Goal: Transaction & Acquisition: Purchase product/service

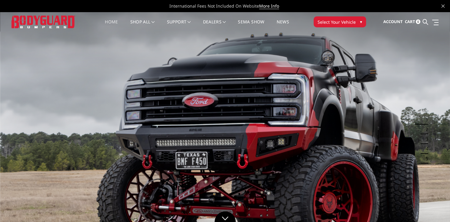
click at [350, 22] on span "Select Your Vehicle" at bounding box center [337, 22] width 38 height 6
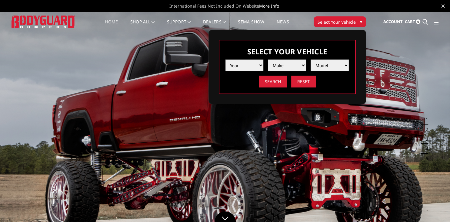
select select "yr_2025"
click option "2025" at bounding box center [0, 0] width 0 height 0
click at [268, 59] on select "Make Chevrolet Ford GMC Ram Toyota" at bounding box center [287, 65] width 38 height 12
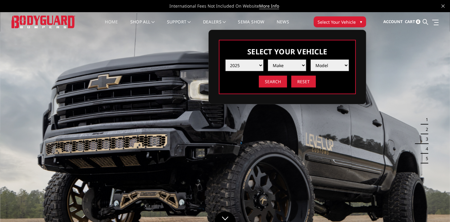
select select "mk_ford"
click option "Ford" at bounding box center [0, 0] width 0 height 0
click at [311, 59] on select "Model F150 F150 Raptor F250 / F350 F450 F550" at bounding box center [330, 65] width 38 height 12
select select "md_f150"
click option "F150" at bounding box center [0, 0] width 0 height 0
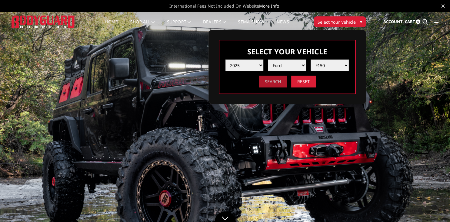
click at [275, 85] on input "Search" at bounding box center [273, 81] width 28 height 12
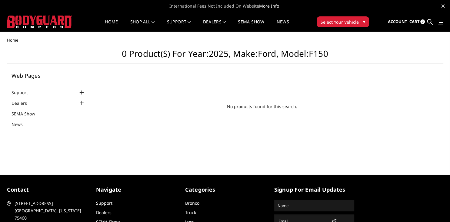
click at [351, 24] on span "Select Your Vehicle" at bounding box center [340, 22] width 38 height 6
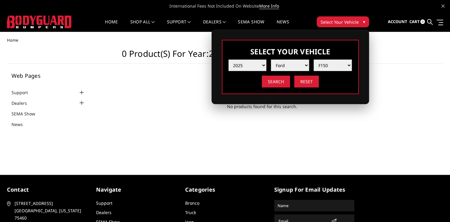
click at [229, 59] on select "Year 2025 2024 2023 2022 2021 2020 2019 2018 2017 2016 2015 2014 2013 2012 2011…" at bounding box center [248, 65] width 38 height 12
select select "yr_2024"
click option "2024" at bounding box center [0, 0] width 0 height 0
select select "-1"
click at [271, 59] on select "Make Chevrolet Ford GMC Ram Toyota" at bounding box center [290, 65] width 38 height 12
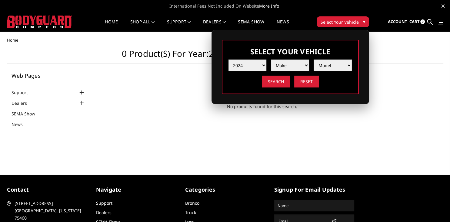
select select "mk_ford"
click option "Ford" at bounding box center [0, 0] width 0 height 0
click at [314, 59] on select "Model F150 F150 Raptor F250 / F350 F450 F550" at bounding box center [333, 65] width 38 height 12
select select "md_f150"
click option "F150" at bounding box center [0, 0] width 0 height 0
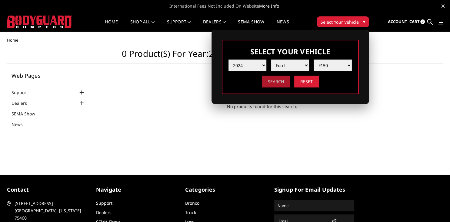
click at [280, 82] on input "Search" at bounding box center [276, 81] width 28 height 12
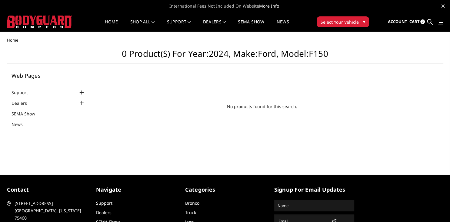
click at [333, 21] on span "Select Your Vehicle" at bounding box center [340, 22] width 38 height 6
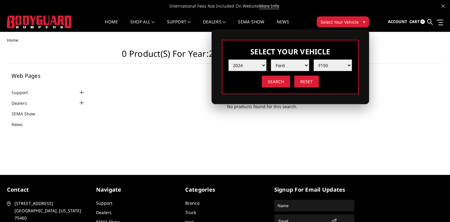
click at [229, 59] on select "Year 2025 2024 2023 2022 2021 2020 2019 2018 2017 2016 2015 2014 2013 2012 2011…" at bounding box center [248, 65] width 38 height 12
select select "yr_2025"
click option "2025" at bounding box center [0, 0] width 0 height 0
select select "-1"
click at [271, 59] on select "Make Chevrolet Ford GMC Ram Toyota" at bounding box center [290, 65] width 38 height 12
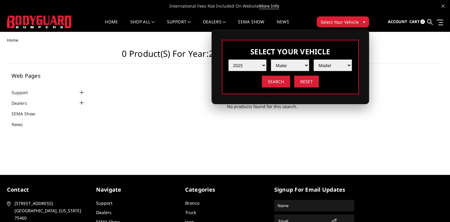
select select "mk_ford"
click option "Ford" at bounding box center [0, 0] width 0 height 0
click at [314, 59] on select "Model F150 F150 Raptor F250 / F350 F450 F550" at bounding box center [333, 65] width 38 height 12
select select "md_f250-f350"
click option "F250 / F350" at bounding box center [0, 0] width 0 height 0
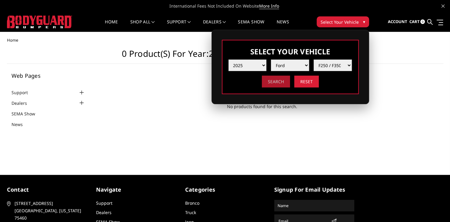
click at [284, 84] on input "Search" at bounding box center [276, 81] width 28 height 12
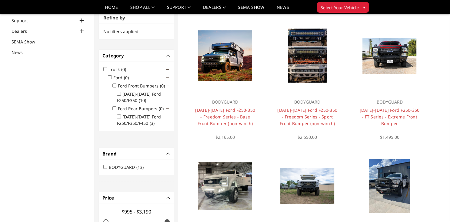
scroll to position [46, 0]
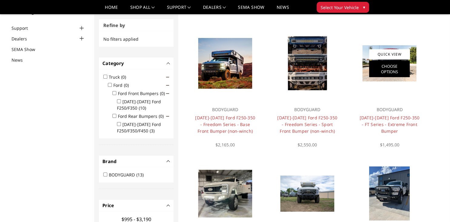
click at [385, 66] on link "Choose Options" at bounding box center [389, 69] width 41 height 16
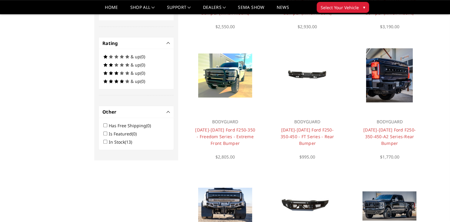
scroll to position [303, 0]
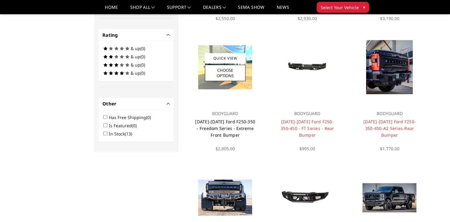
click at [219, 127] on link "[DATE]-[DATE] Ford F250-350 - Freedom Series - Extreme Front Bumper" at bounding box center [225, 128] width 60 height 19
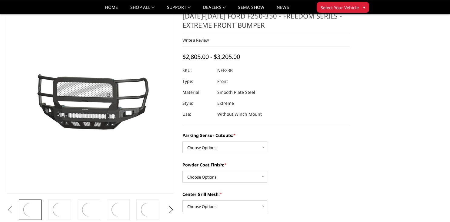
scroll to position [32, 0]
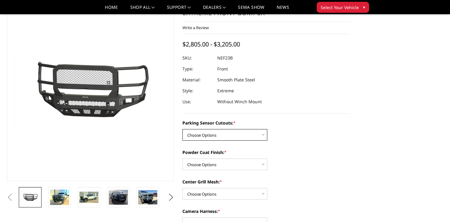
select select "2583"
click option "Yes - With Parking Sensor Cutouts" at bounding box center [0, 0] width 0 height 0
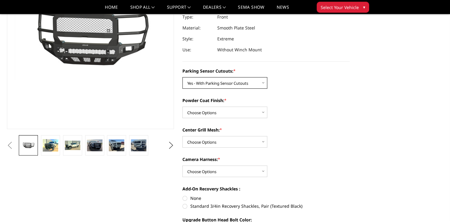
scroll to position [96, 0]
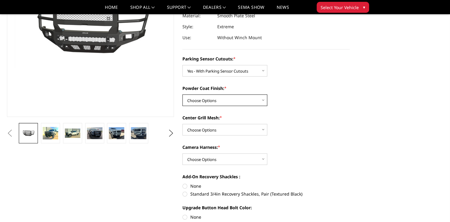
click at [182, 94] on select "Choose Options Bare Metal Textured Black Powder Coat" at bounding box center [224, 100] width 85 height 12
select select "2585"
click option "Textured Black Powder Coat" at bounding box center [0, 0] width 0 height 0
click at [182, 124] on select "Choose Options With Center Grill Mesh Without Center Grill Mesh" at bounding box center [224, 130] width 85 height 12
select select "2586"
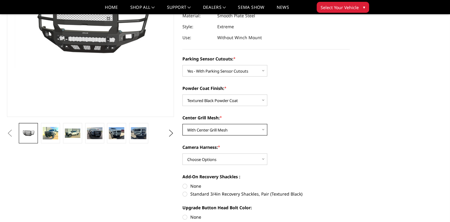
click option "With Center Grill Mesh" at bounding box center [0, 0] width 0 height 0
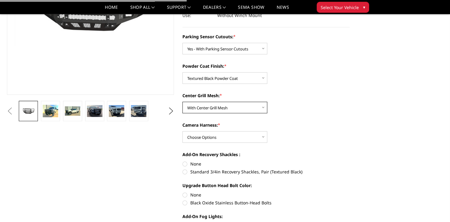
scroll to position [128, 0]
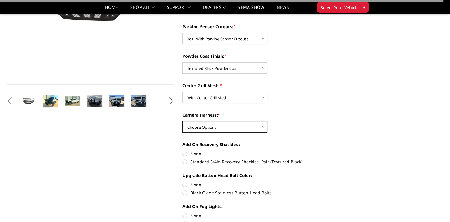
click at [182, 121] on select "Choose Options WITH Camera Harness WITHOUT Camera Harness" at bounding box center [224, 127] width 85 height 12
select select "2588"
click option "WITH Camera Harness" at bounding box center [0, 0] width 0 height 0
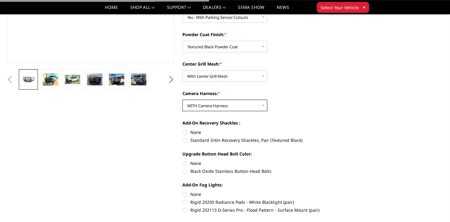
scroll to position [160, 0]
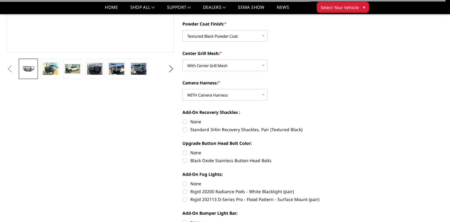
click at [185, 130] on label "Standard 3/4in Recovery Shackles, Pair (Textured Black)" at bounding box center [265, 129] width 167 height 6
click at [350, 119] on input "Standard 3/4in Recovery Shackles, Pair (Textured Black)" at bounding box center [350, 118] width 0 height 0
radio input "true"
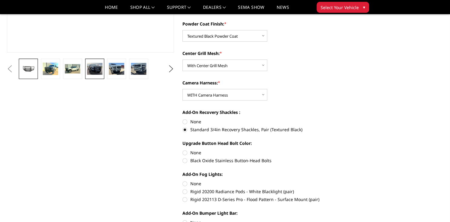
click at [98, 70] on img at bounding box center [94, 69] width 15 height 12
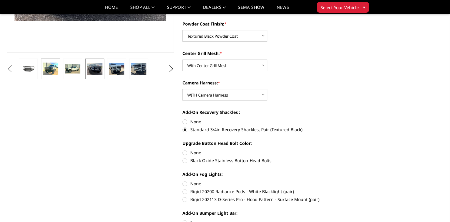
click at [54, 73] on img at bounding box center [50, 68] width 15 height 12
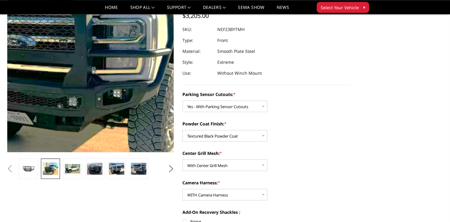
scroll to position [62, 0]
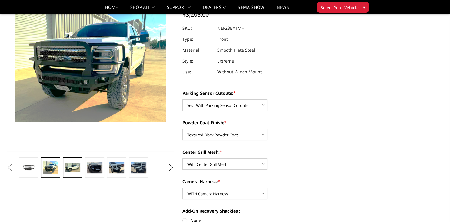
click at [74, 172] on link at bounding box center [72, 167] width 19 height 20
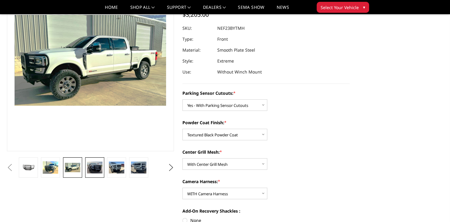
click at [98, 172] on img at bounding box center [94, 167] width 15 height 12
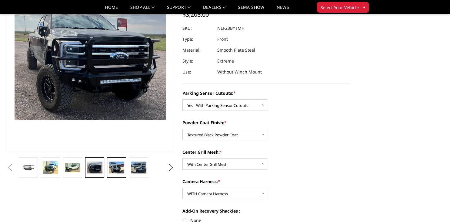
click at [112, 164] on img at bounding box center [116, 167] width 15 height 12
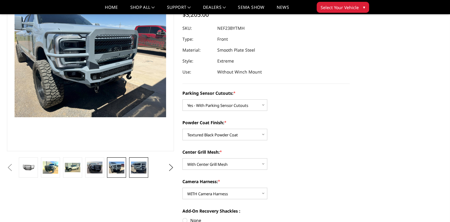
click at [132, 167] on img at bounding box center [138, 167] width 15 height 12
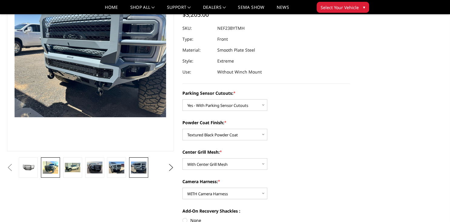
click at [48, 167] on img at bounding box center [50, 167] width 15 height 12
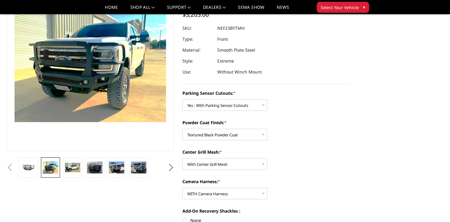
click at [10, 169] on button "Previous" at bounding box center [9, 167] width 9 height 9
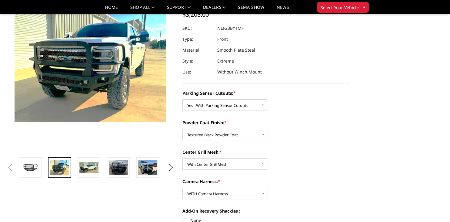
click at [15, 168] on button "Previous" at bounding box center [9, 167] width 9 height 9
click at [33, 169] on img at bounding box center [30, 167] width 19 height 10
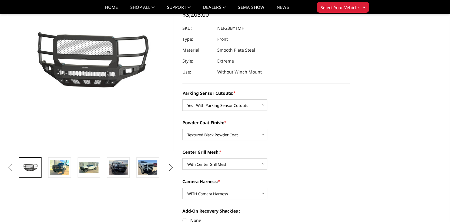
click at [171, 168] on button "Next" at bounding box center [170, 167] width 9 height 9
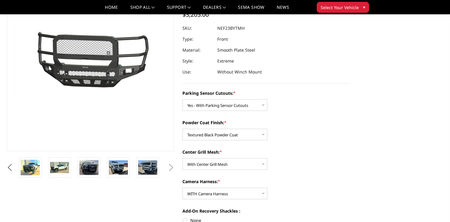
click at [171, 168] on button "Next" at bounding box center [170, 167] width 9 height 9
click at [148, 172] on img at bounding box center [147, 167] width 19 height 14
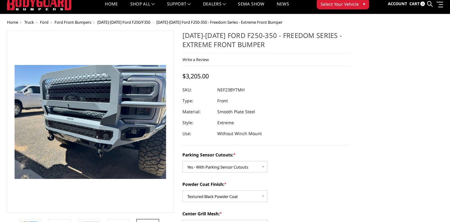
scroll to position [0, 0]
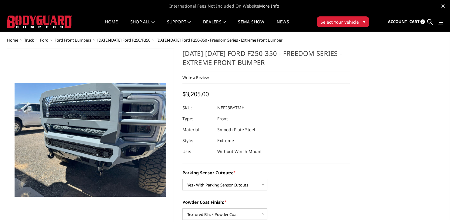
click at [345, 21] on span "Select Your Vehicle" at bounding box center [340, 22] width 38 height 6
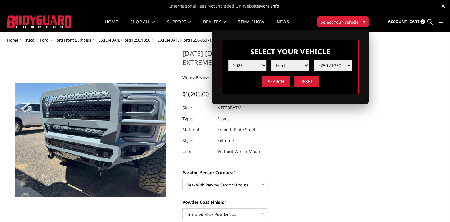
click at [271, 59] on select "Make Chevrolet Ford GMC Ram Toyota" at bounding box center [290, 65] width 38 height 12
